Goal: Task Accomplishment & Management: Manage account settings

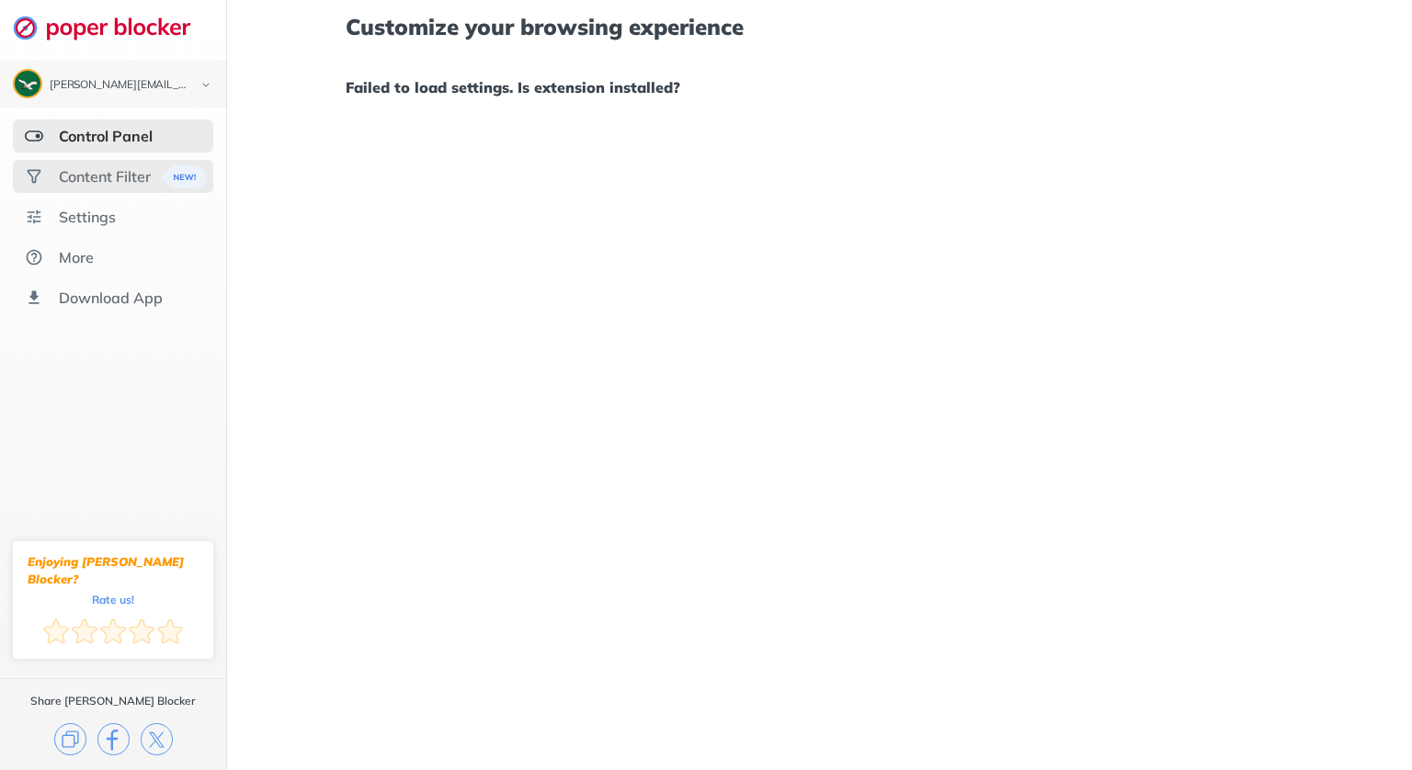
click at [100, 179] on div "Content Filter" at bounding box center [105, 176] width 92 height 18
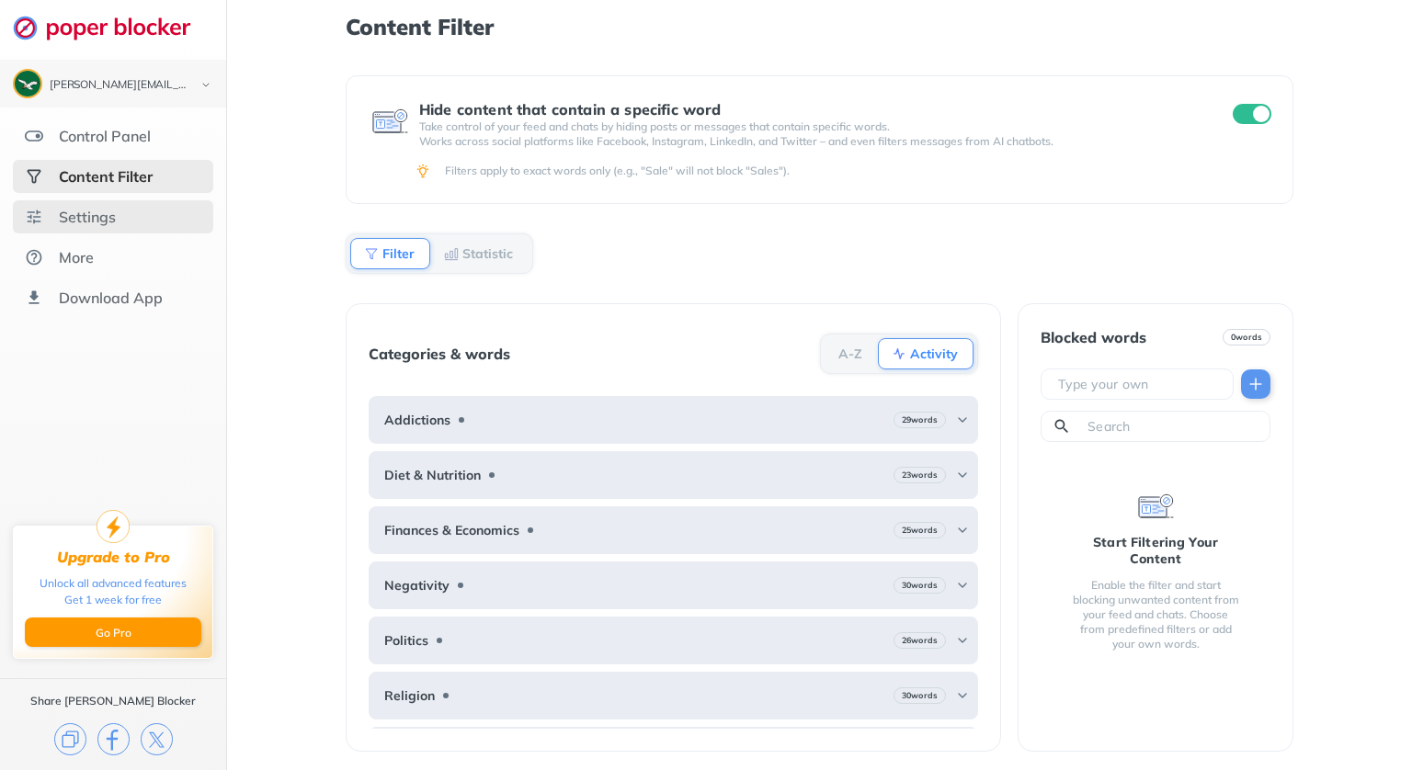
click at [96, 212] on div "Settings" at bounding box center [87, 217] width 57 height 18
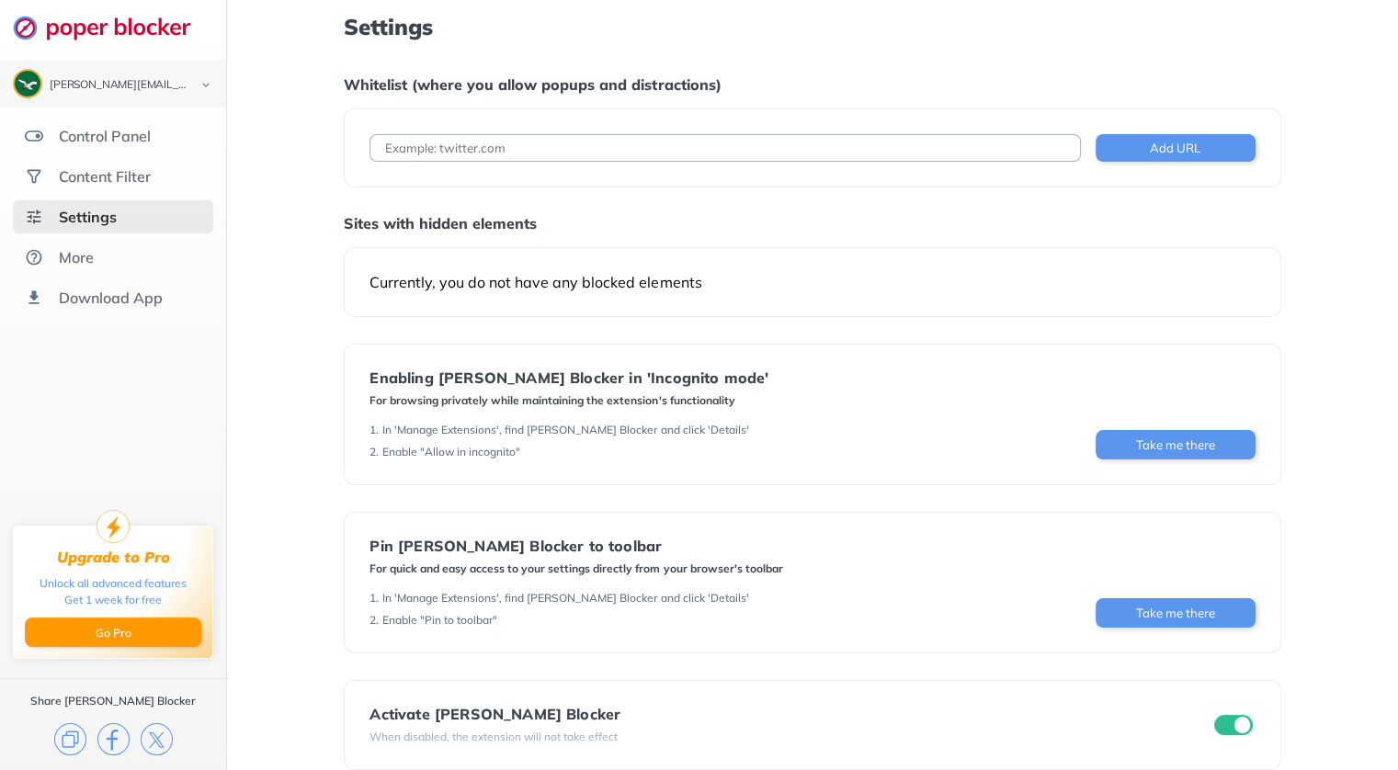
click at [661, 292] on div "Currently, you do not have any blocked elements" at bounding box center [812, 282] width 937 height 70
click at [108, 137] on div "Control Panel" at bounding box center [105, 136] width 92 height 18
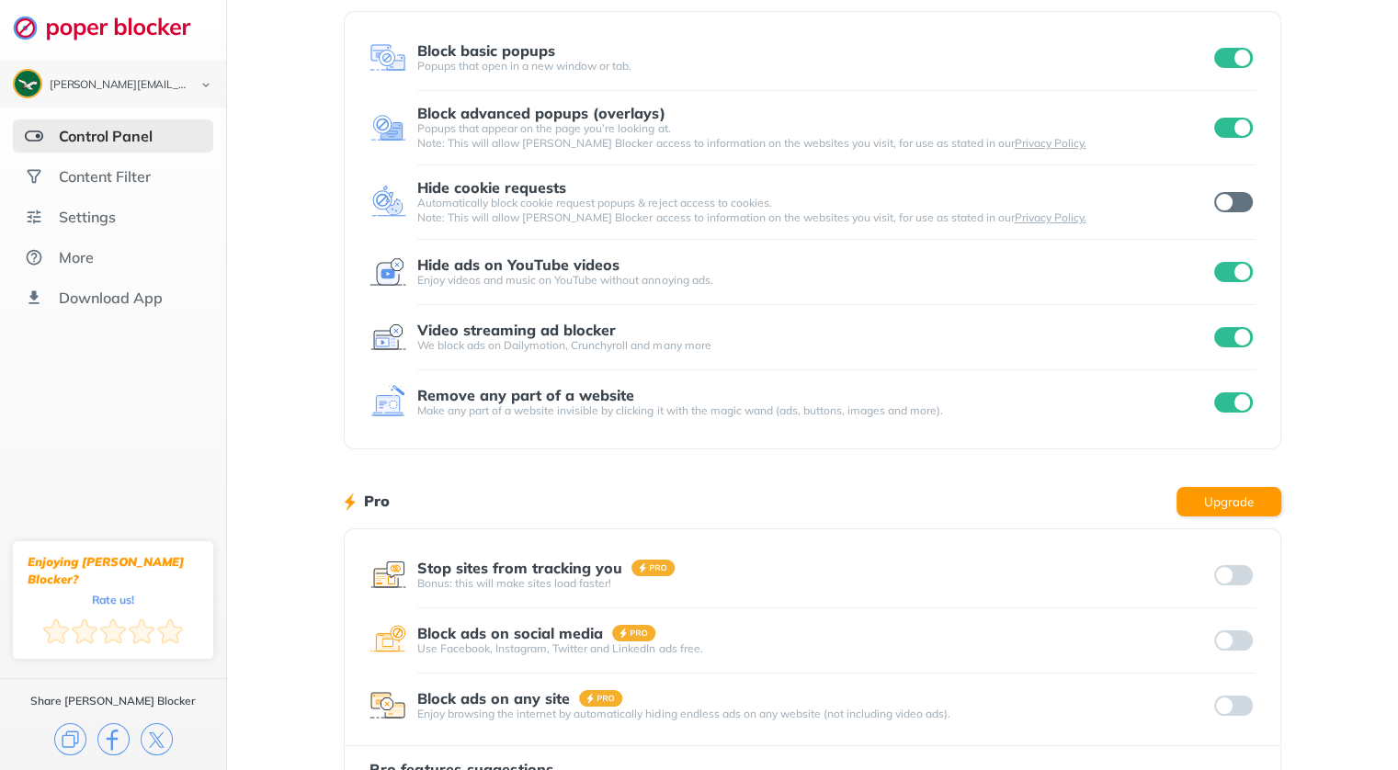
scroll to position [178, 0]
